Goal: Navigation & Orientation: Find specific page/section

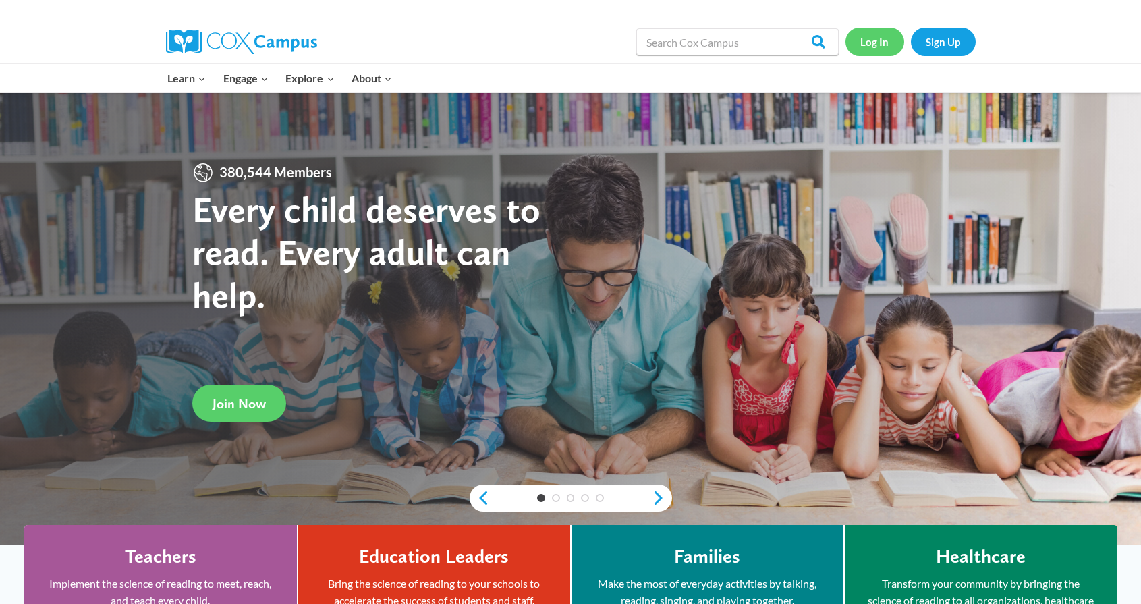
click at [878, 43] on link "Log In" at bounding box center [874, 42] width 59 height 28
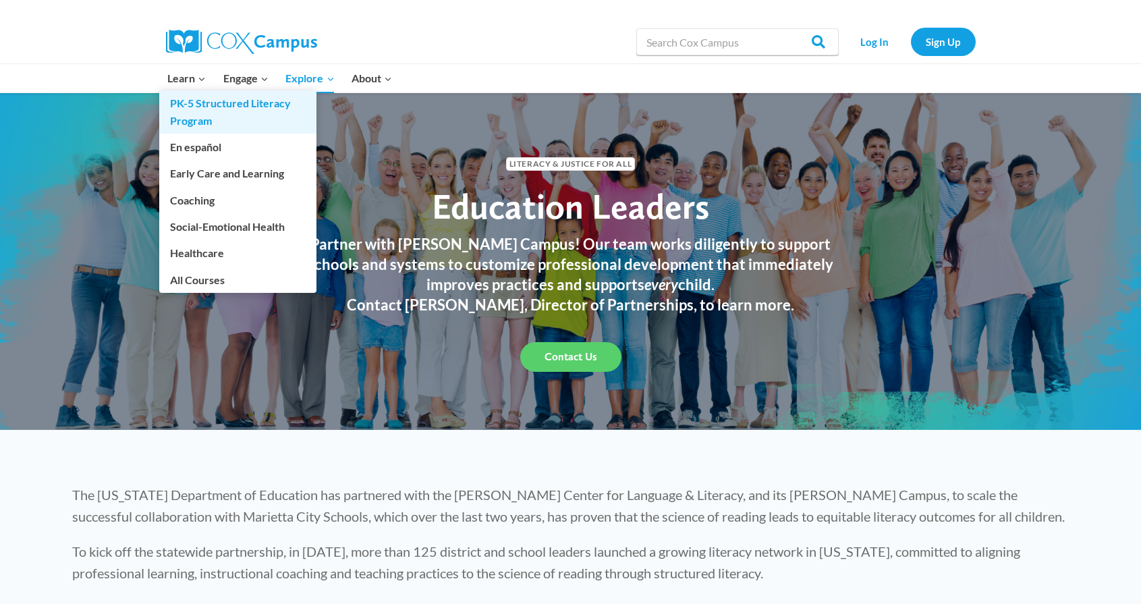
click at [184, 105] on link "PK-5 Structured Literacy Program" at bounding box center [237, 111] width 157 height 43
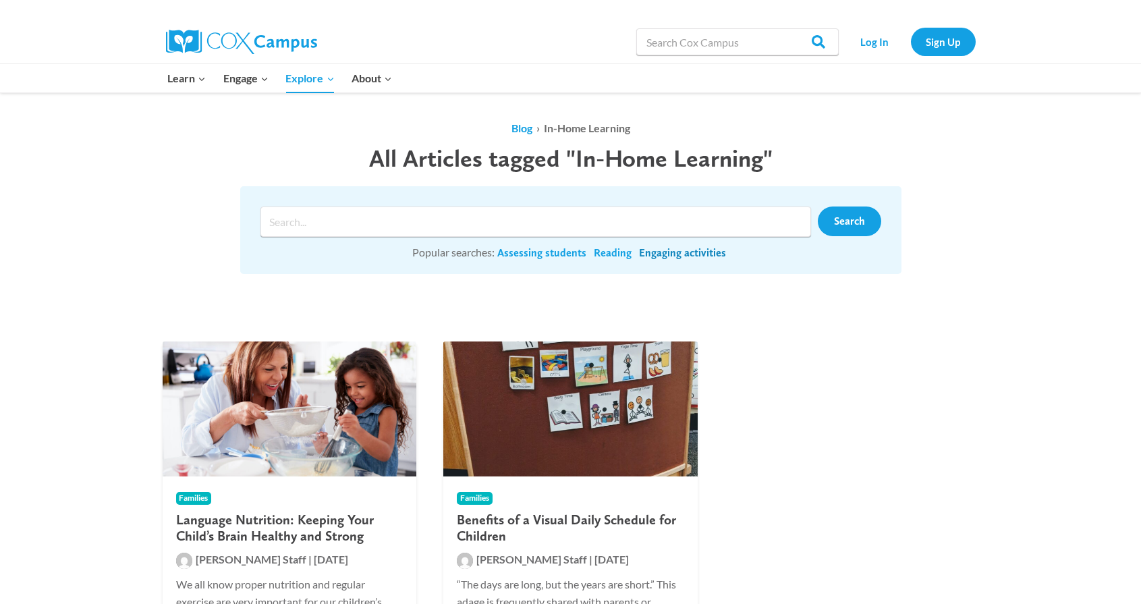
click at [668, 250] on link "Engaging activities" at bounding box center [682, 253] width 87 height 15
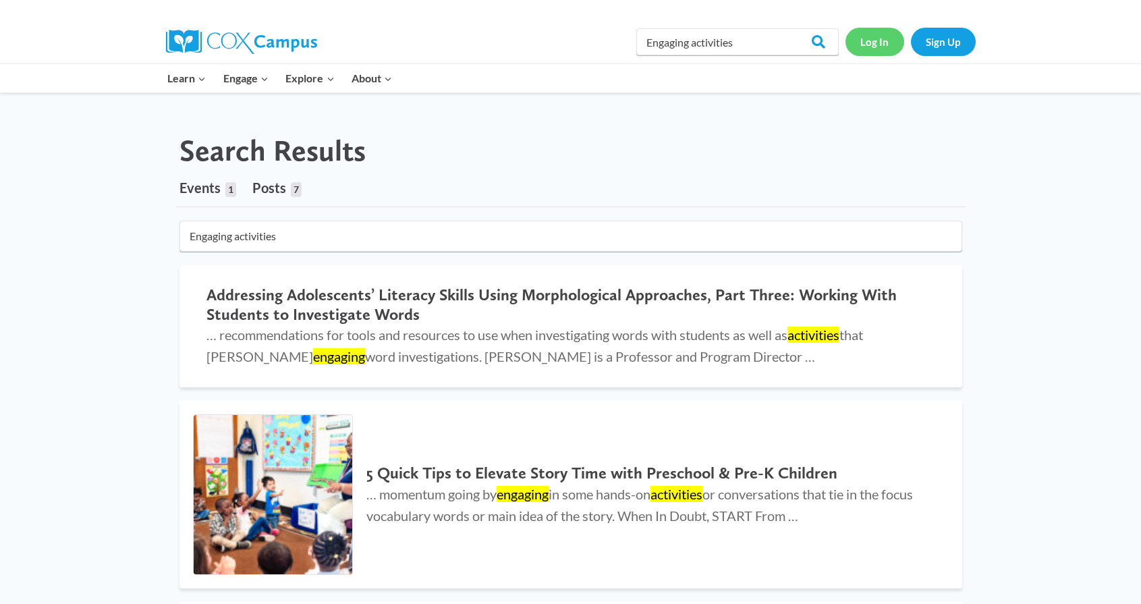
click at [870, 41] on link "Log In" at bounding box center [874, 42] width 59 height 28
